Goal: Information Seeking & Learning: Find specific fact

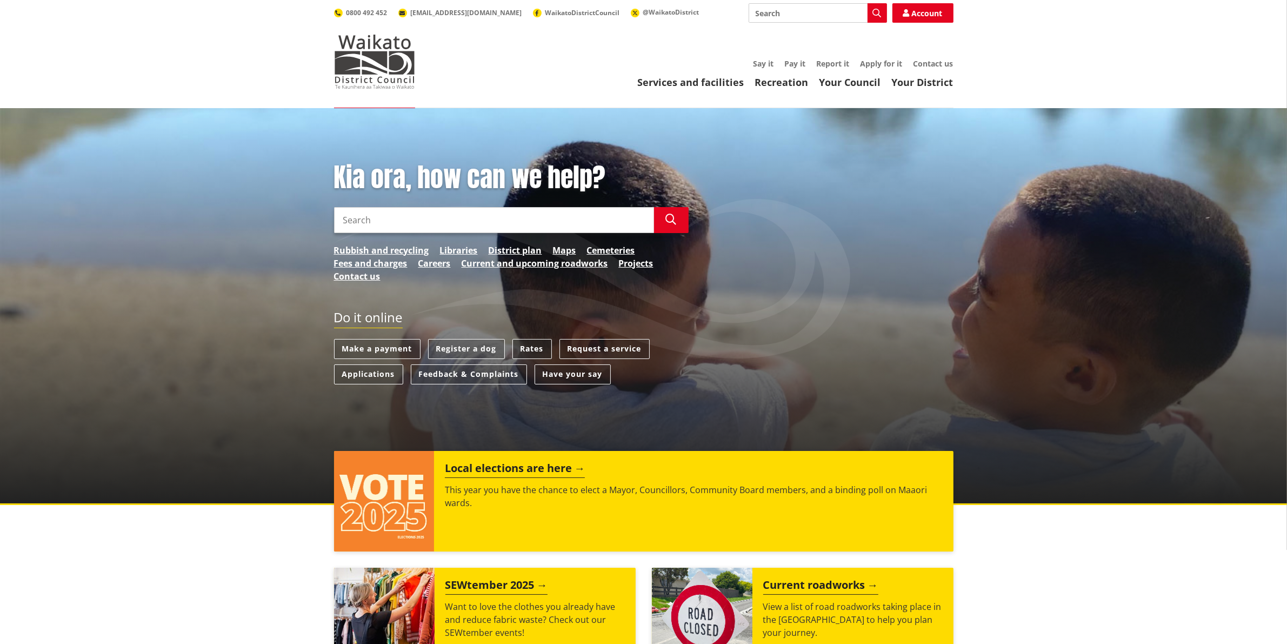
click at [528, 343] on link "Rates" at bounding box center [531, 349] width 39 height 20
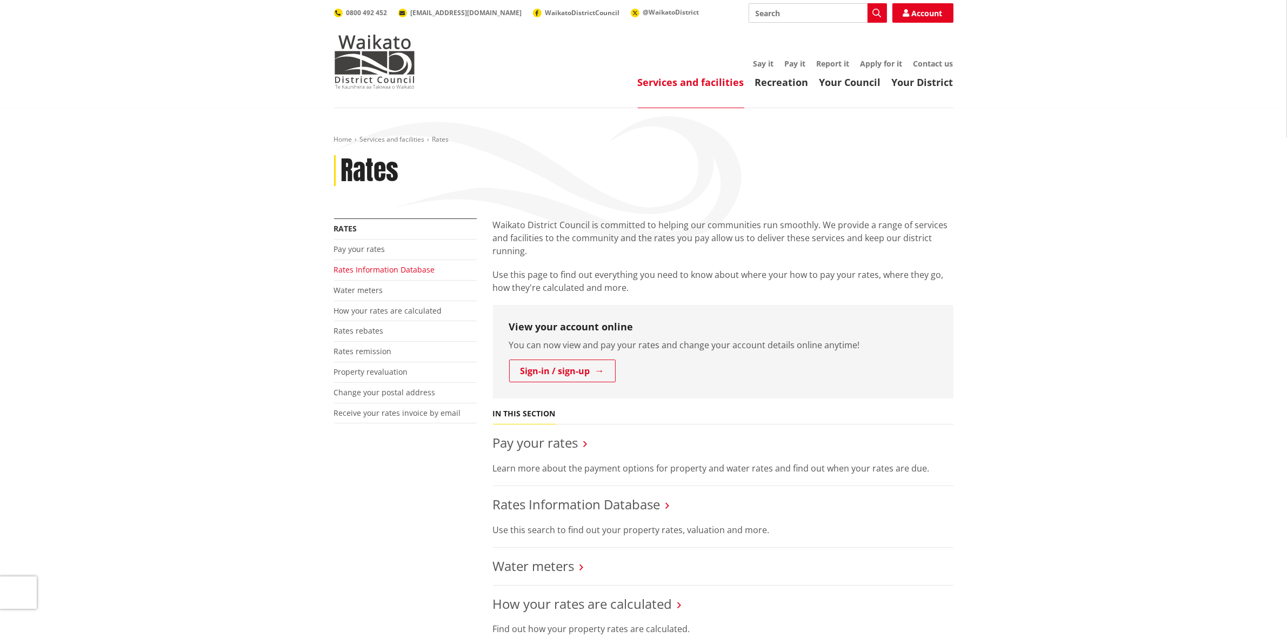
click at [404, 272] on link "Rates Information Database" at bounding box center [384, 269] width 101 height 10
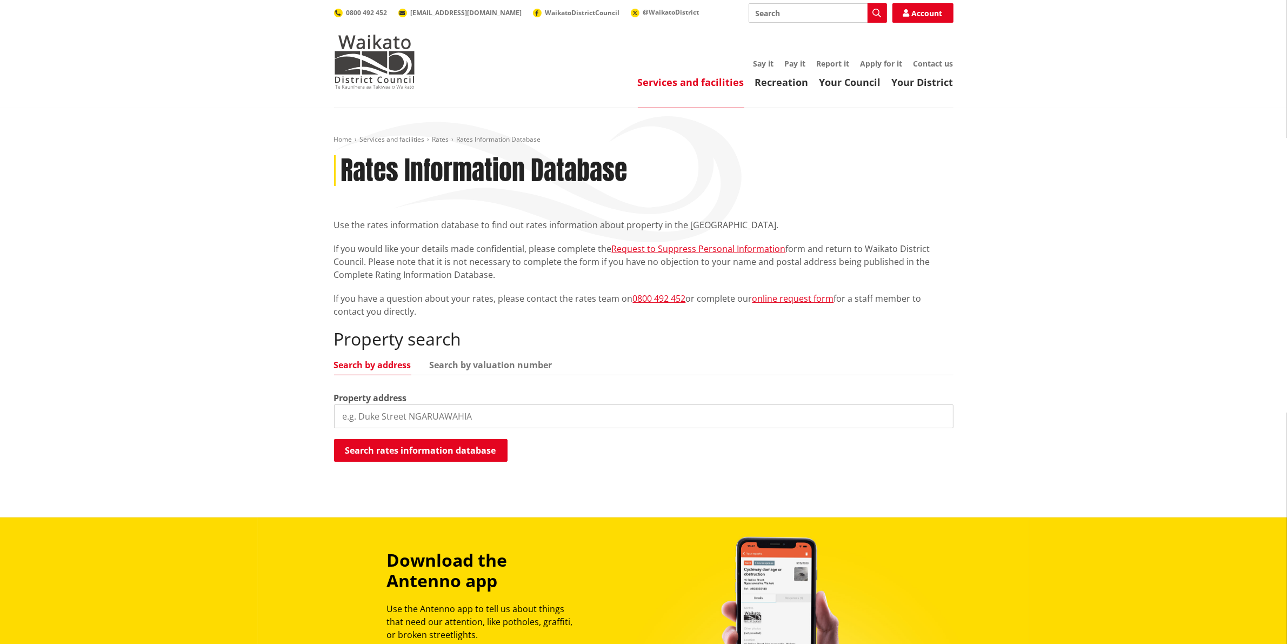
click at [415, 416] on input "search" at bounding box center [643, 416] width 619 height 24
type input "21a marlborough street"
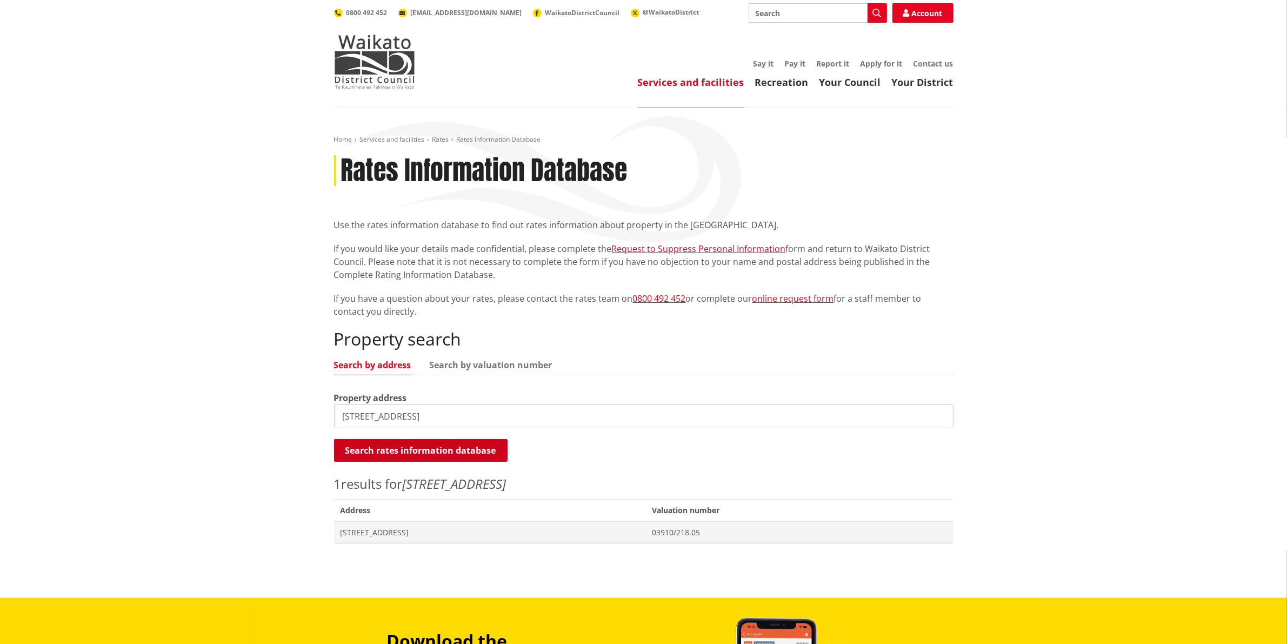
click at [444, 452] on button "Search rates information database" at bounding box center [420, 450] width 173 height 23
click at [428, 531] on span "21A Marlborough Street POKENO" at bounding box center [489, 532] width 299 height 11
